Goal: Task Accomplishment & Management: Manage account settings

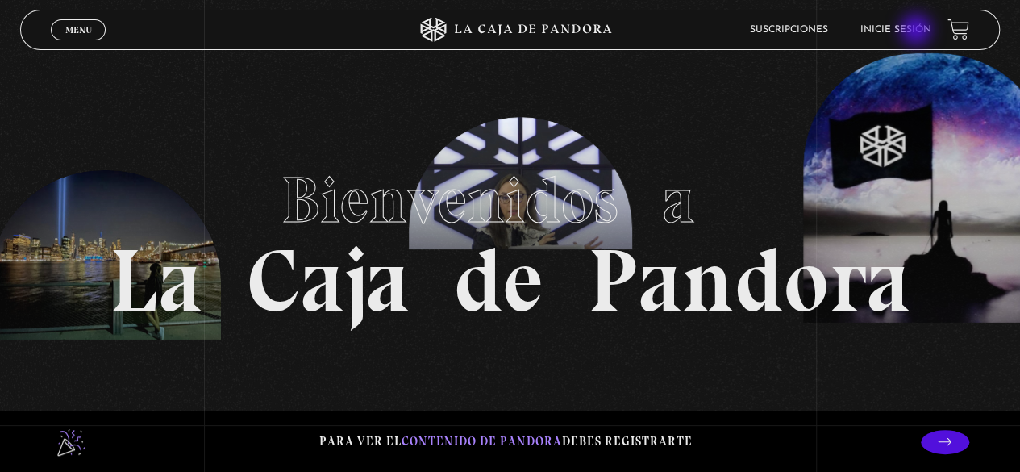
click at [918, 31] on link "Inicie sesión" at bounding box center [895, 30] width 71 height 10
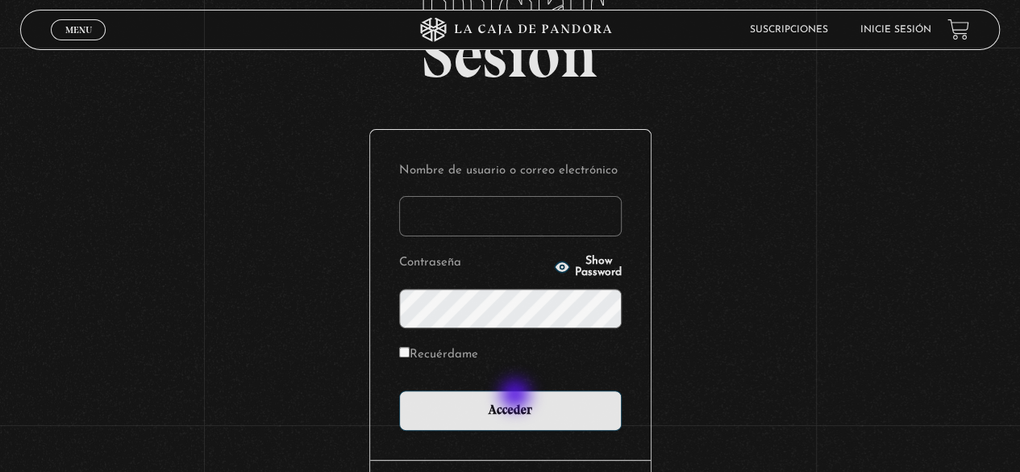
scroll to position [161, 0]
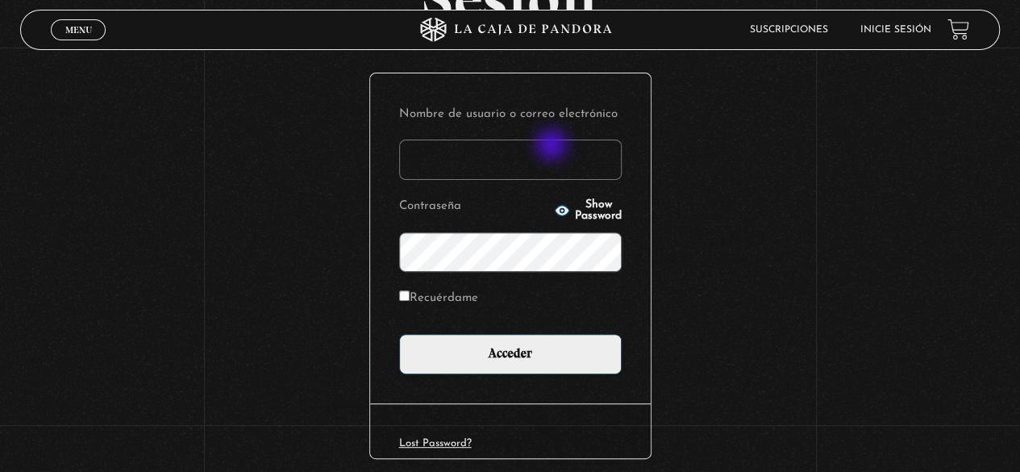
type input "monicarguedas"
click at [553, 142] on input "monicarguedas" at bounding box center [510, 159] width 222 height 40
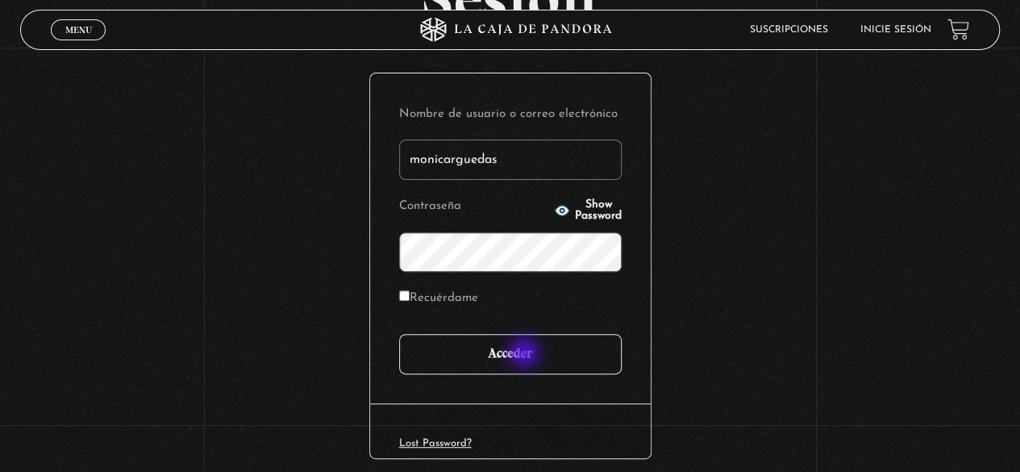
click at [526, 354] on input "Acceder" at bounding box center [510, 354] width 222 height 40
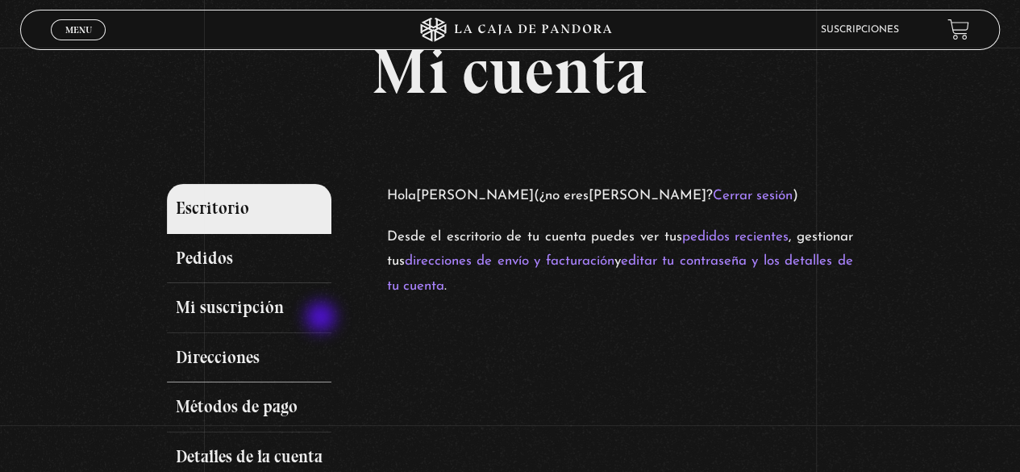
scroll to position [81, 0]
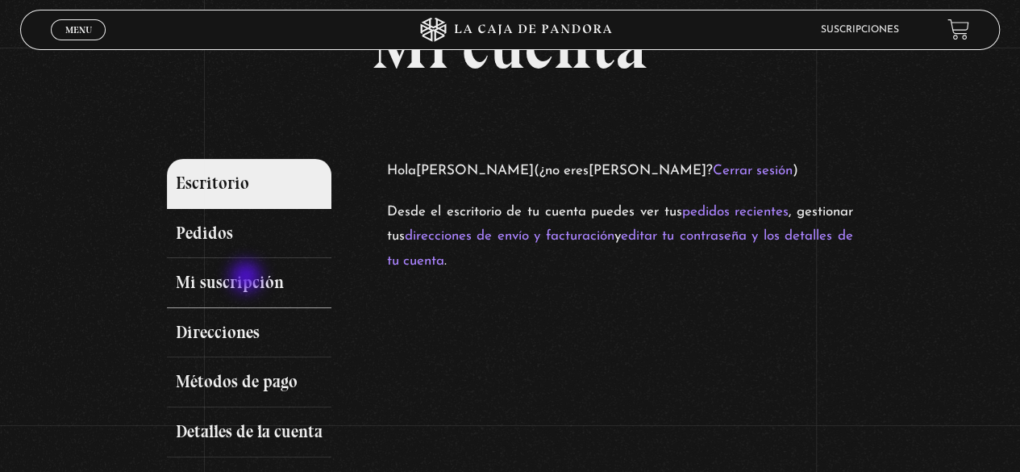
click at [247, 278] on link "Mi suscripción" at bounding box center [249, 283] width 164 height 50
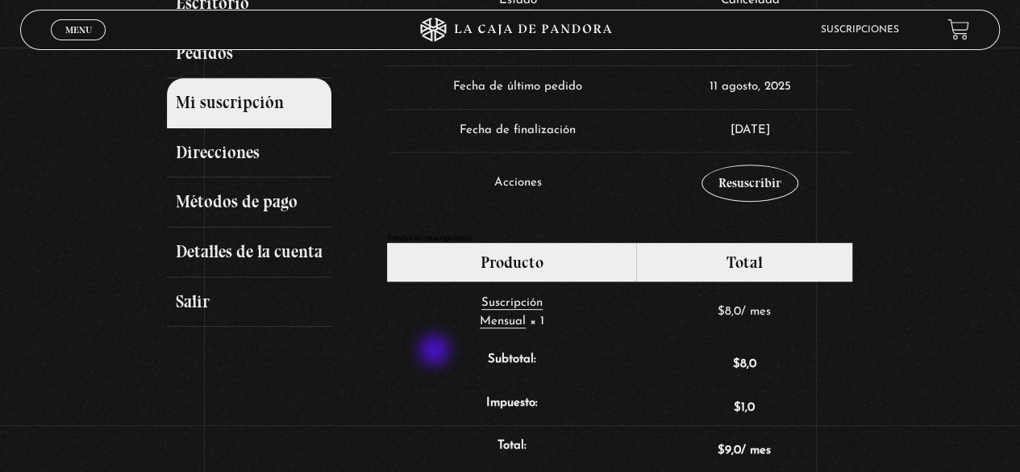
scroll to position [161, 0]
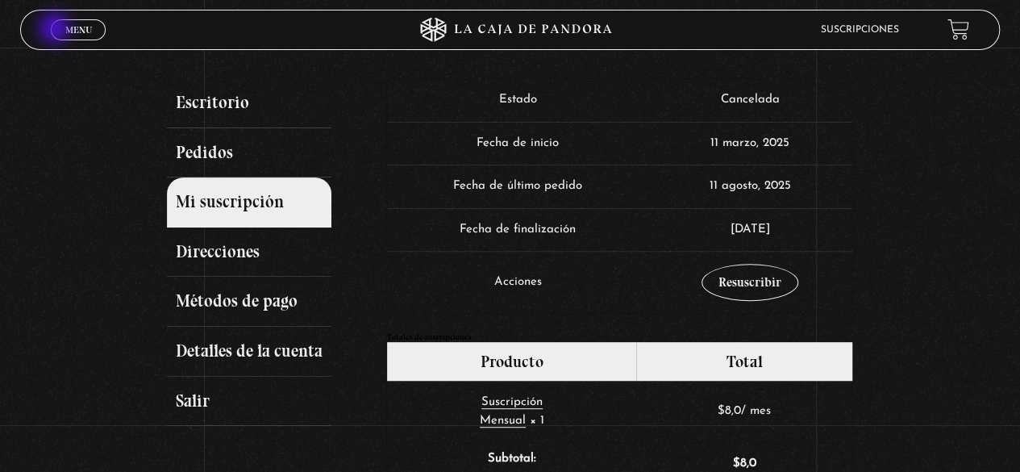
click at [56, 30] on link "Menu Cerrar" at bounding box center [78, 29] width 55 height 21
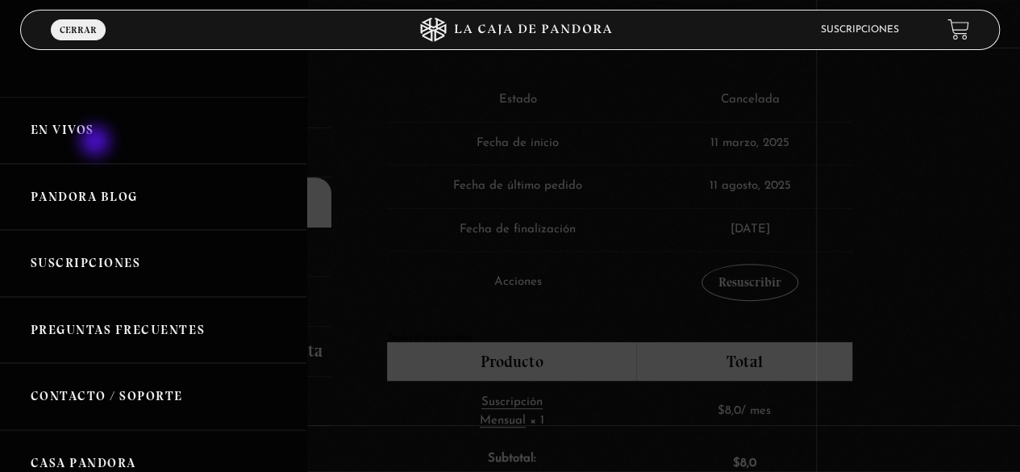
click at [84, 127] on link "En vivos" at bounding box center [153, 130] width 306 height 67
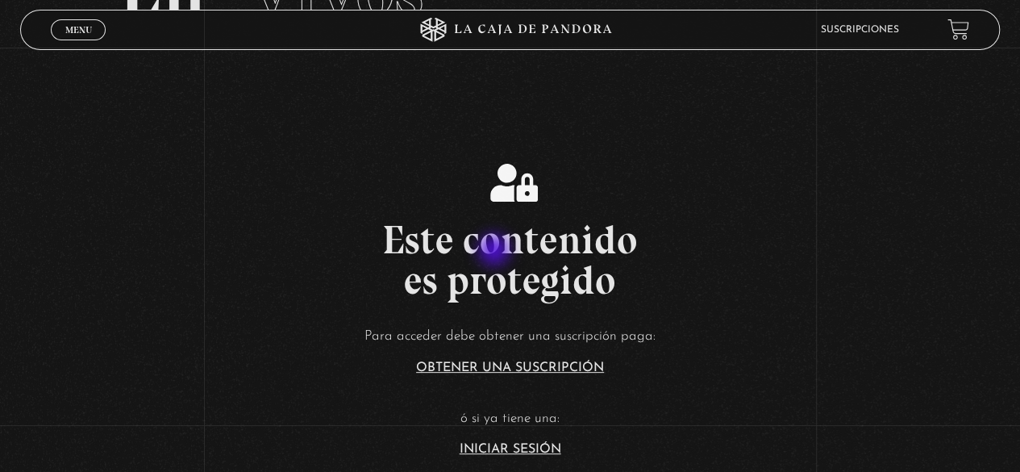
scroll to position [161, 0]
